Goal: Book appointment/travel/reservation

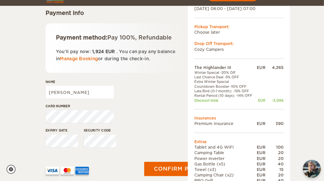
scroll to position [91, 0]
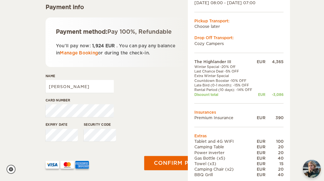
click at [81, 95] on div "Name [PERSON_NAME]" at bounding box center [80, 86] width 68 height 24
click at [84, 88] on input "[PERSON_NAME]" at bounding box center [80, 86] width 68 height 13
type input "[PERSON_NAME]"
click at [156, 136] on div "Expiry date Security code" at bounding box center [116, 134] width 141 height 24
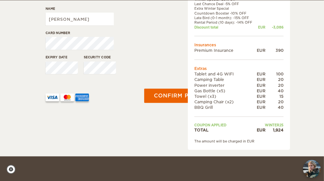
scroll to position [158, 0]
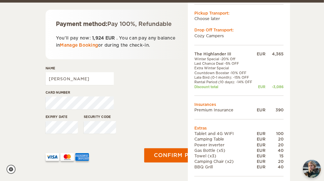
scroll to position [101, 0]
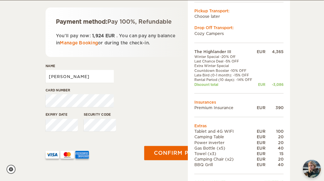
click at [88, 81] on input "[PERSON_NAME]" at bounding box center [80, 76] width 68 height 13
type input "[PERSON_NAME]"
click at [116, 159] on div at bounding box center [91, 152] width 99 height 32
click at [172, 156] on button "Confirm payment" at bounding box center [184, 153] width 82 height 15
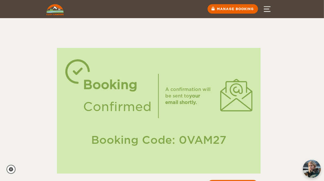
scroll to position [9, 0]
